Goal: Task Accomplishment & Management: Use online tool/utility

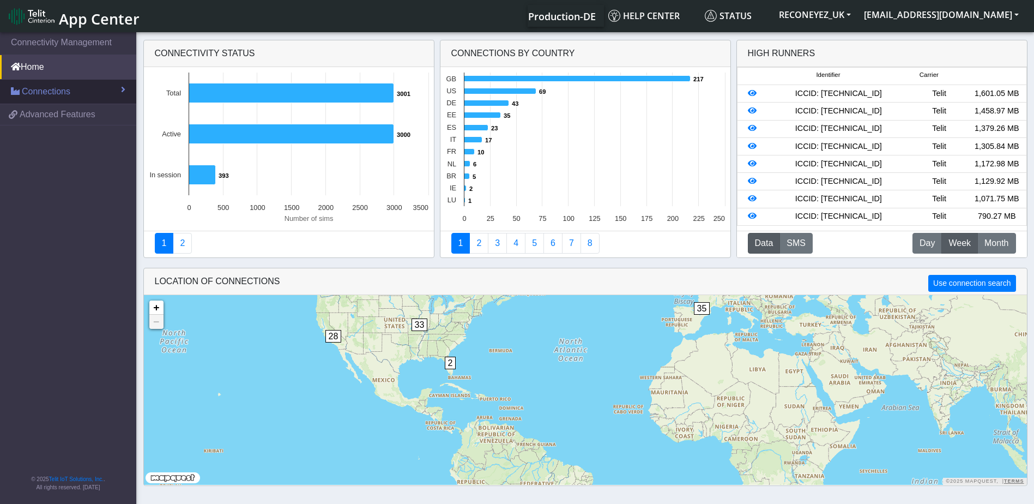
click at [51, 94] on span "Connections" at bounding box center [46, 91] width 49 height 13
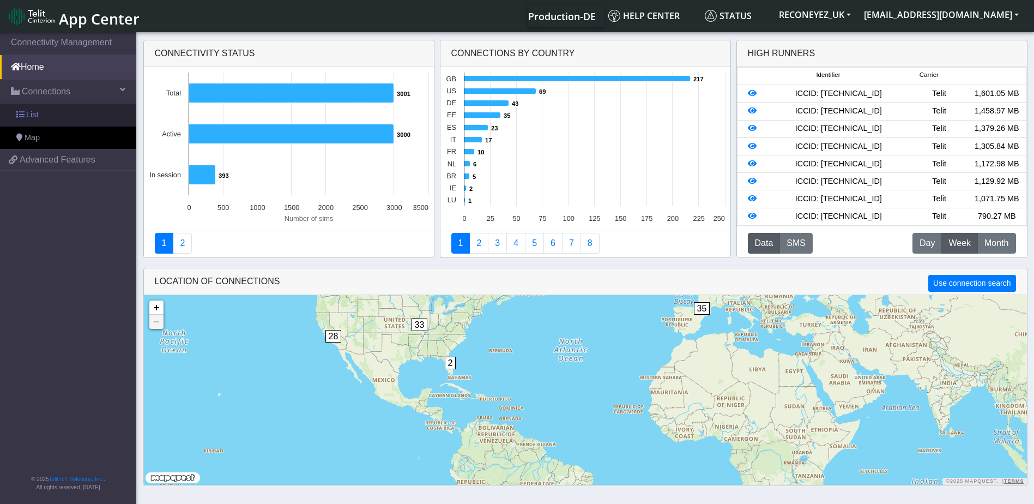
click at [52, 108] on link "List" at bounding box center [68, 115] width 136 height 23
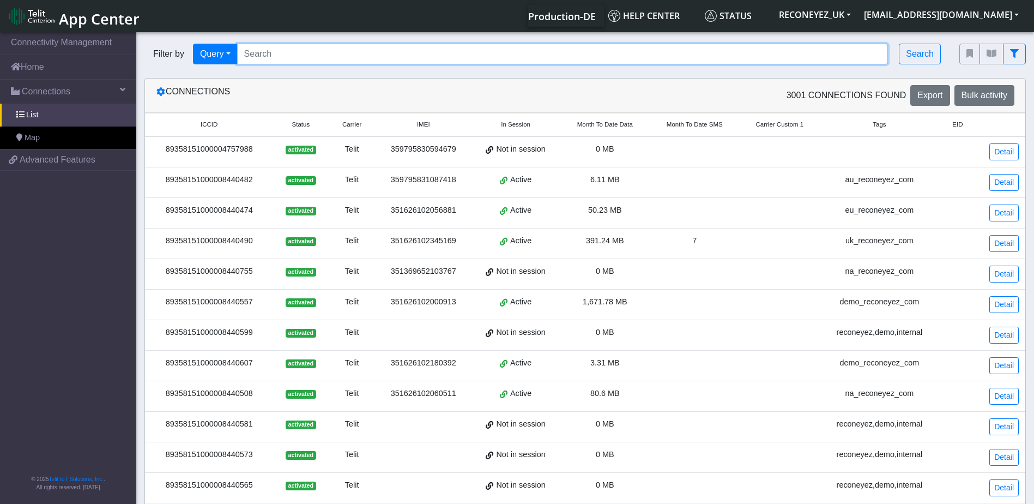
click at [379, 58] on input "Search..." at bounding box center [562, 54] width 651 height 21
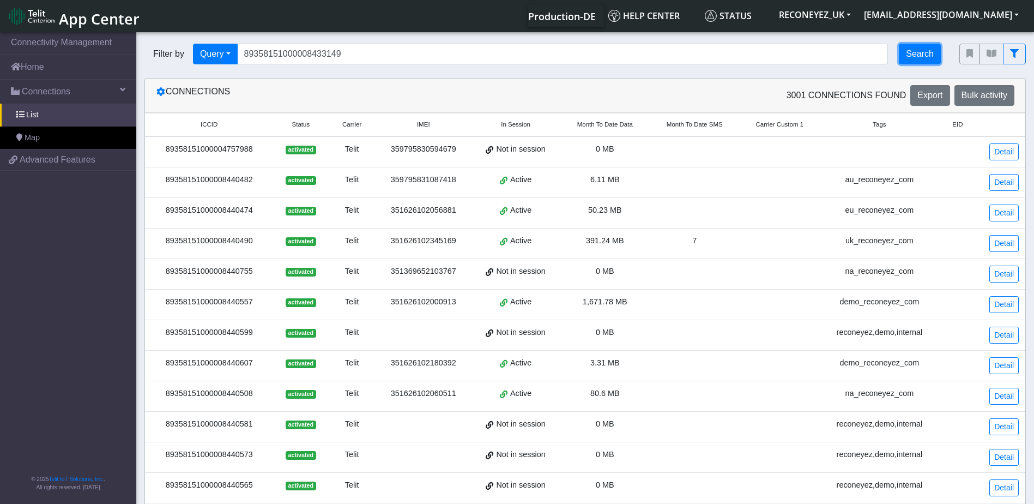
click at [913, 54] on button "Search" at bounding box center [920, 54] width 42 height 21
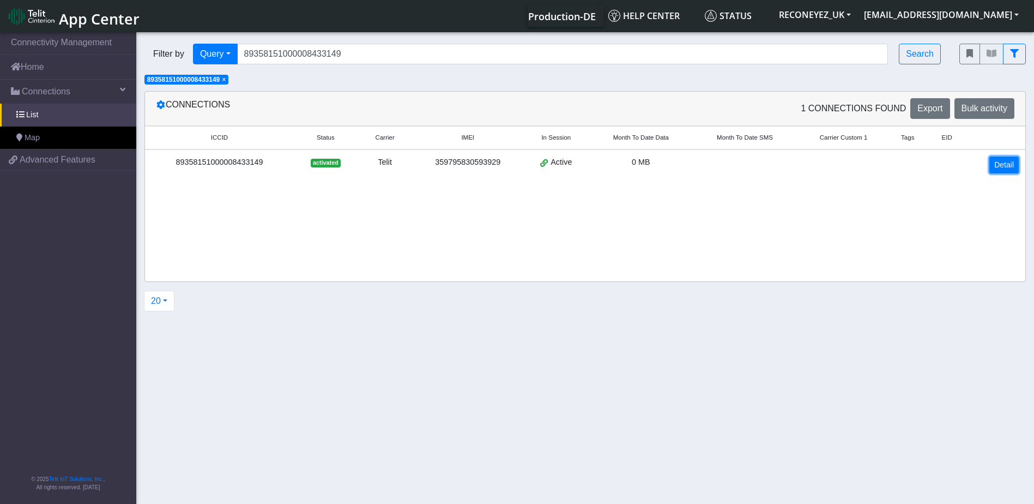
click at [1009, 168] on link "Detail" at bounding box center [1003, 164] width 29 height 17
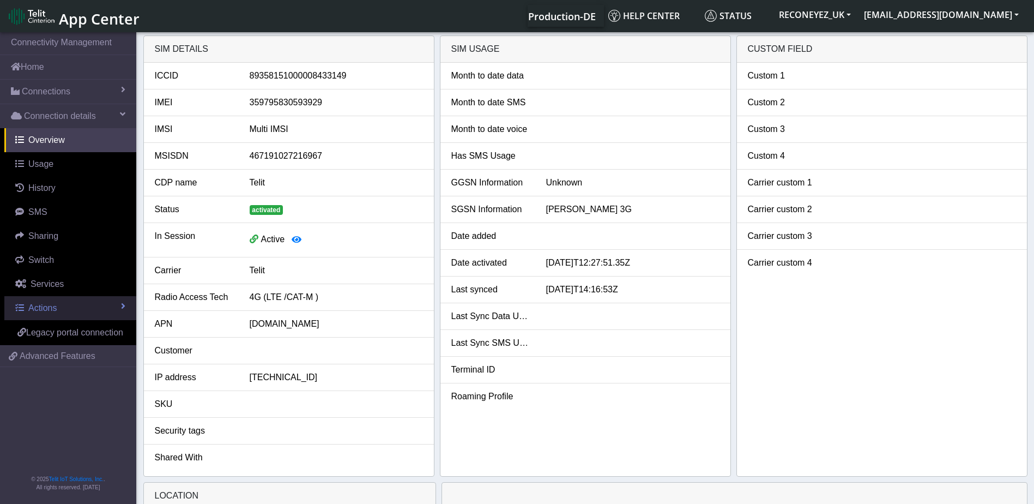
click at [49, 303] on span "Actions" at bounding box center [42, 307] width 28 height 9
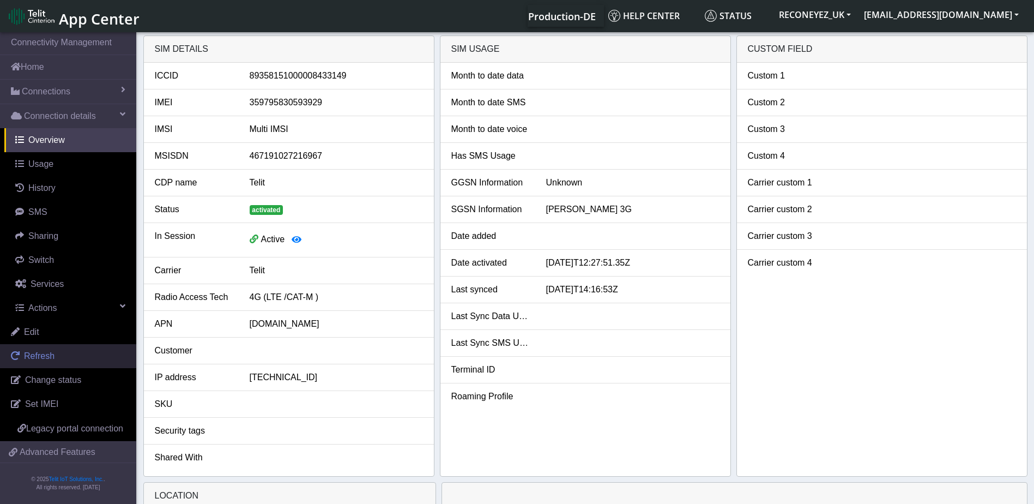
click at [50, 359] on span "Refresh" at bounding box center [39, 355] width 31 height 9
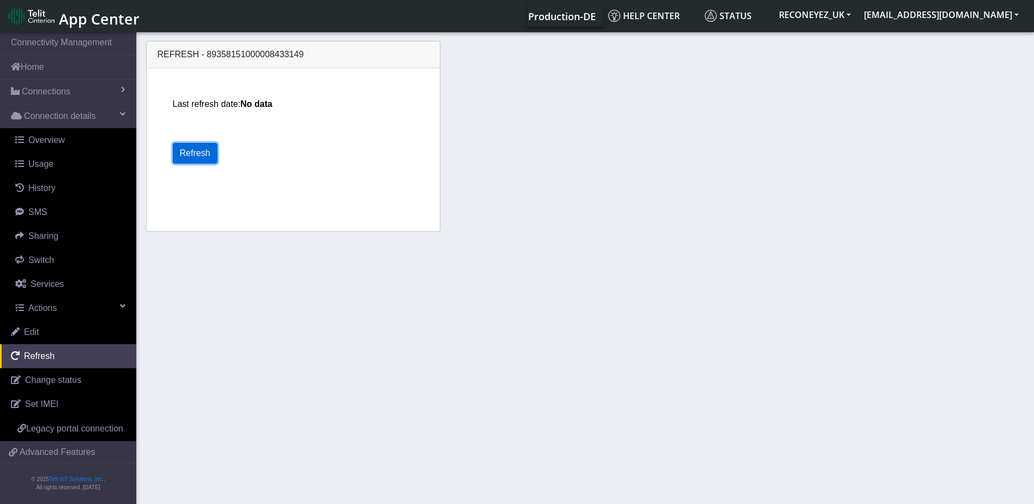
click at [185, 150] on button "Refresh" at bounding box center [195, 153] width 45 height 21
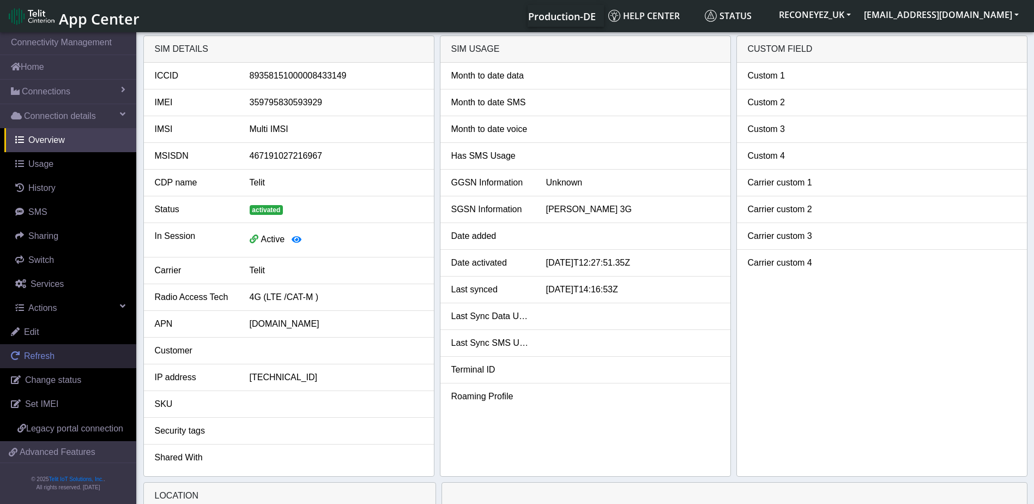
click at [66, 360] on link "Refresh" at bounding box center [68, 356] width 136 height 24
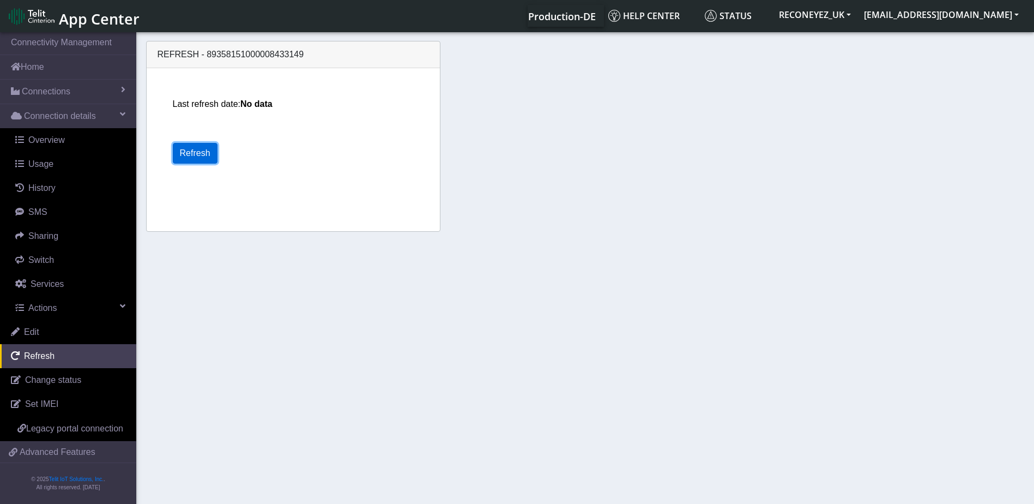
click at [200, 148] on button "Refresh" at bounding box center [195, 153] width 45 height 21
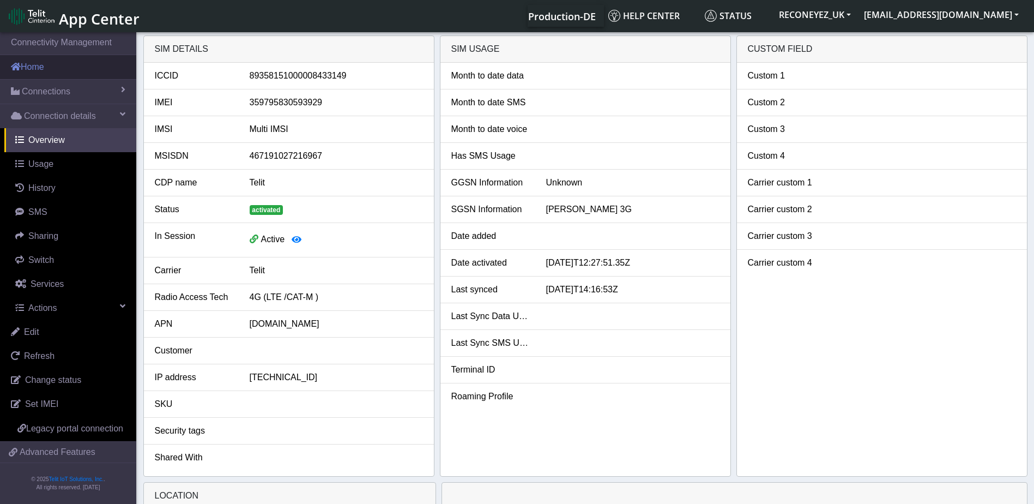
click at [80, 69] on link "Home" at bounding box center [68, 67] width 136 height 24
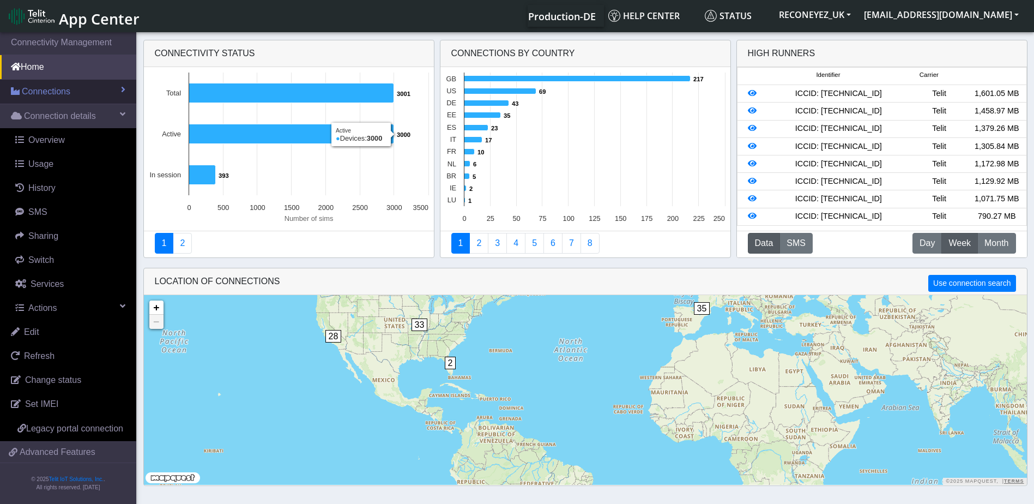
click at [72, 96] on link "Connections" at bounding box center [68, 92] width 136 height 24
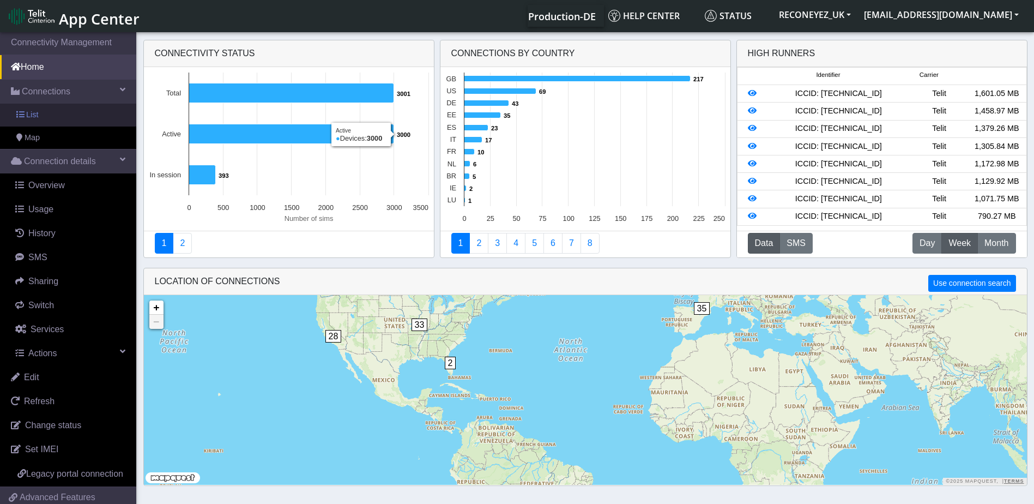
click at [66, 112] on link "List" at bounding box center [68, 115] width 136 height 23
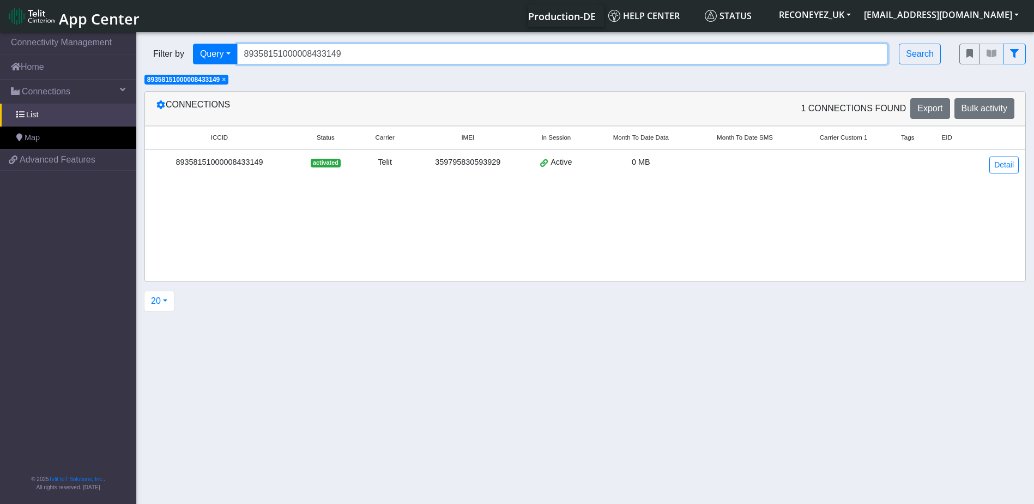
click at [360, 56] on input "89358151000008433149" at bounding box center [562, 54] width 651 height 21
type input "8935"
click at [295, 58] on input "8935" at bounding box center [562, 54] width 651 height 21
click at [342, 56] on input "8935" at bounding box center [562, 54] width 651 height 21
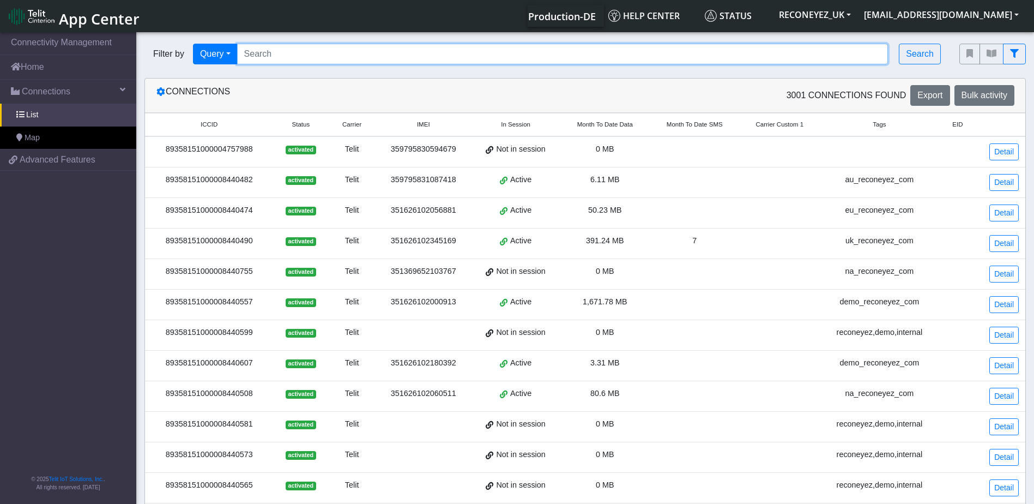
click at [320, 54] on input "Search..." at bounding box center [562, 54] width 651 height 21
paste input "016E58611F00004C"
type input "016E58611F00004C"
drag, startPoint x: 355, startPoint y: 57, endPoint x: 235, endPoint y: 57, distance: 120.4
click at [235, 57] on div "Filter by Query Query In Session Not connected Tags Country Operator 016E58611F…" at bounding box center [543, 54] width 798 height 21
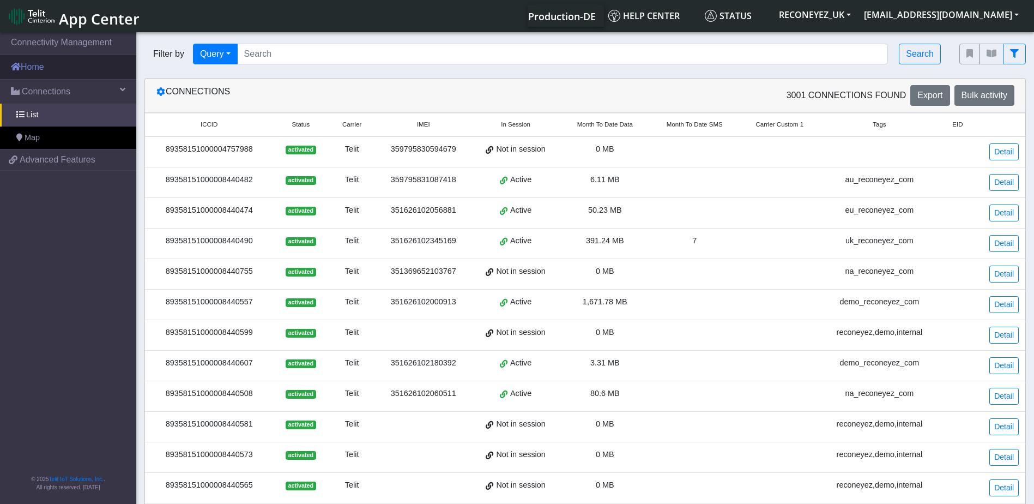
click at [68, 69] on link "Home" at bounding box center [68, 67] width 136 height 24
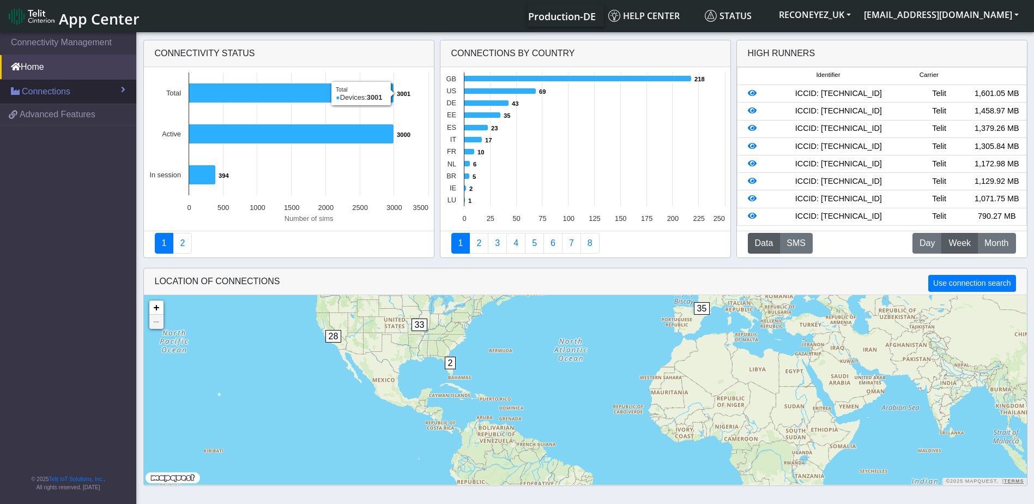
click at [84, 96] on link "Connections" at bounding box center [68, 92] width 136 height 24
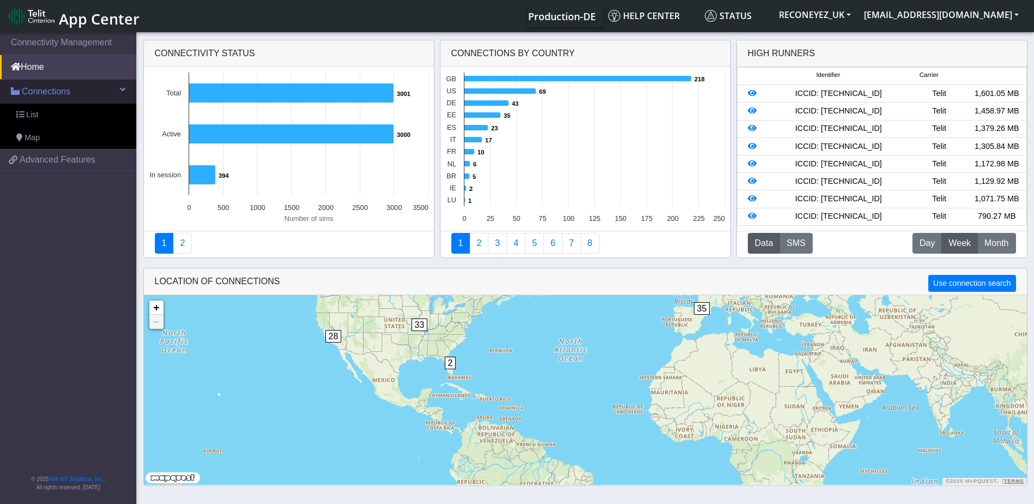
click at [76, 91] on link "Connections" at bounding box center [68, 92] width 136 height 24
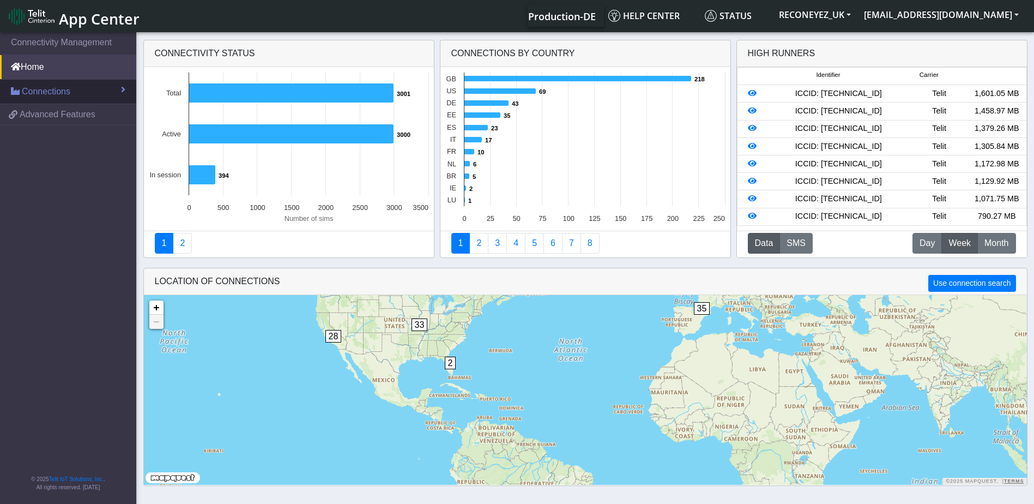
click at [75, 91] on link "Connections" at bounding box center [68, 92] width 136 height 24
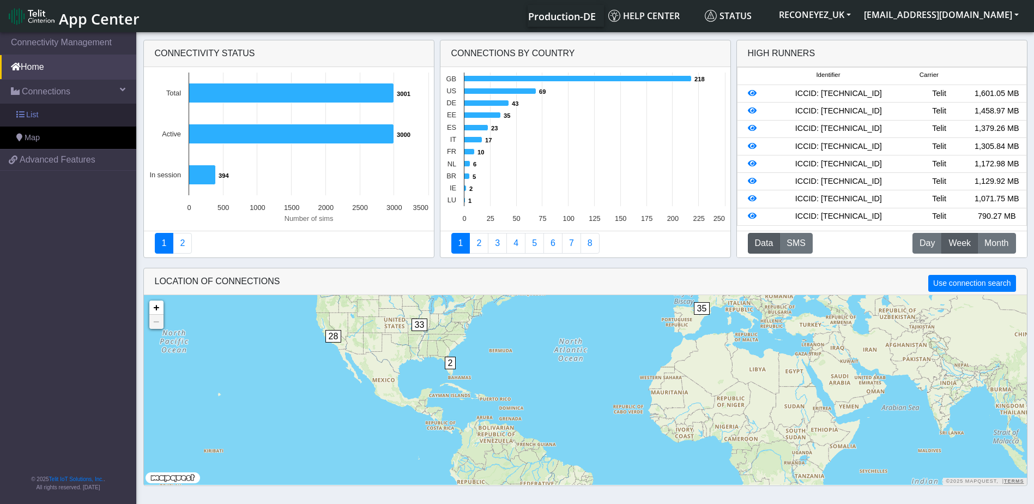
click at [58, 111] on link "List" at bounding box center [68, 115] width 136 height 23
